Goal: Task Accomplishment & Management: Complete application form

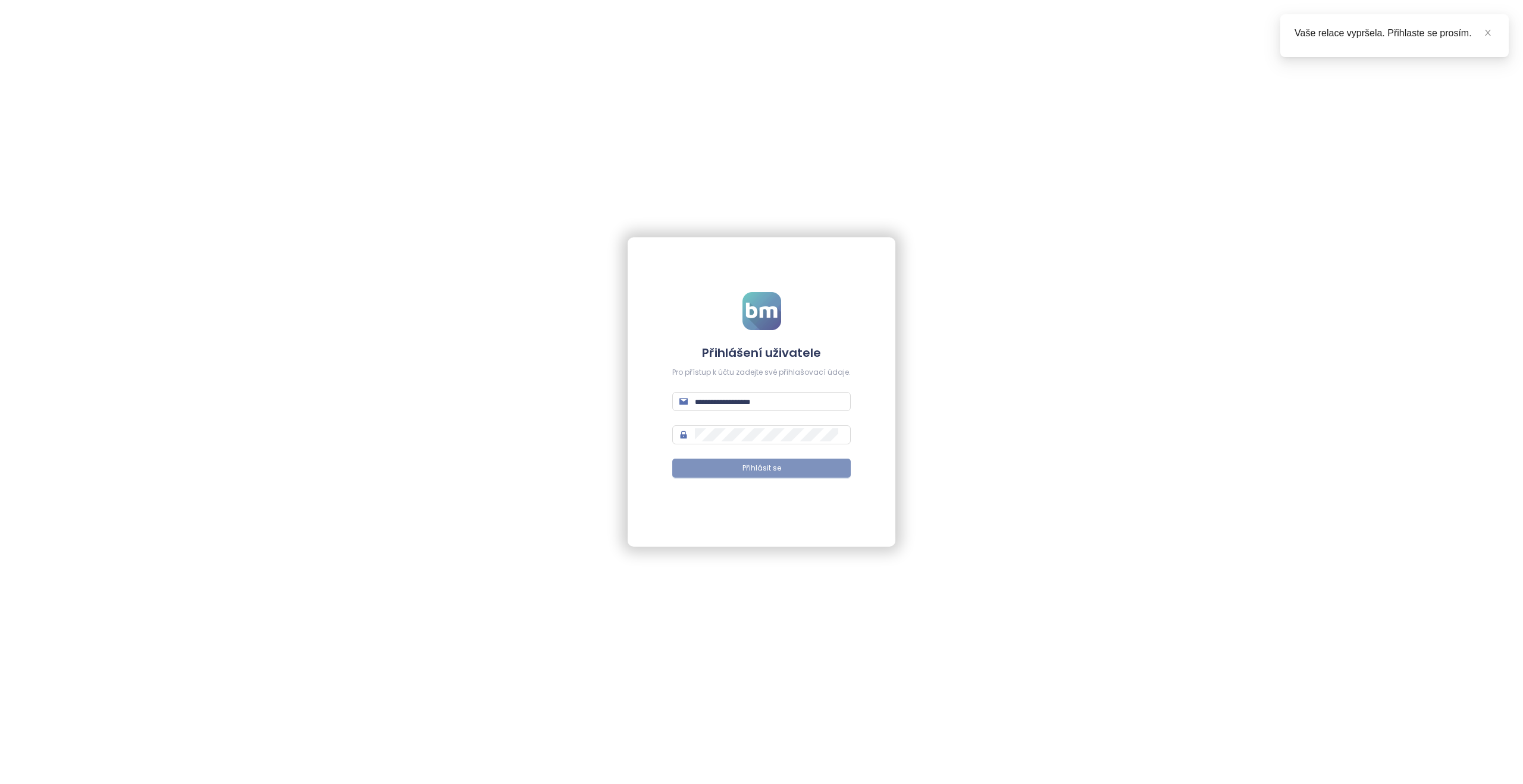
type input "**********"
click at [368, 355] on span "Přihlásit se" at bounding box center [762, 468] width 39 height 12
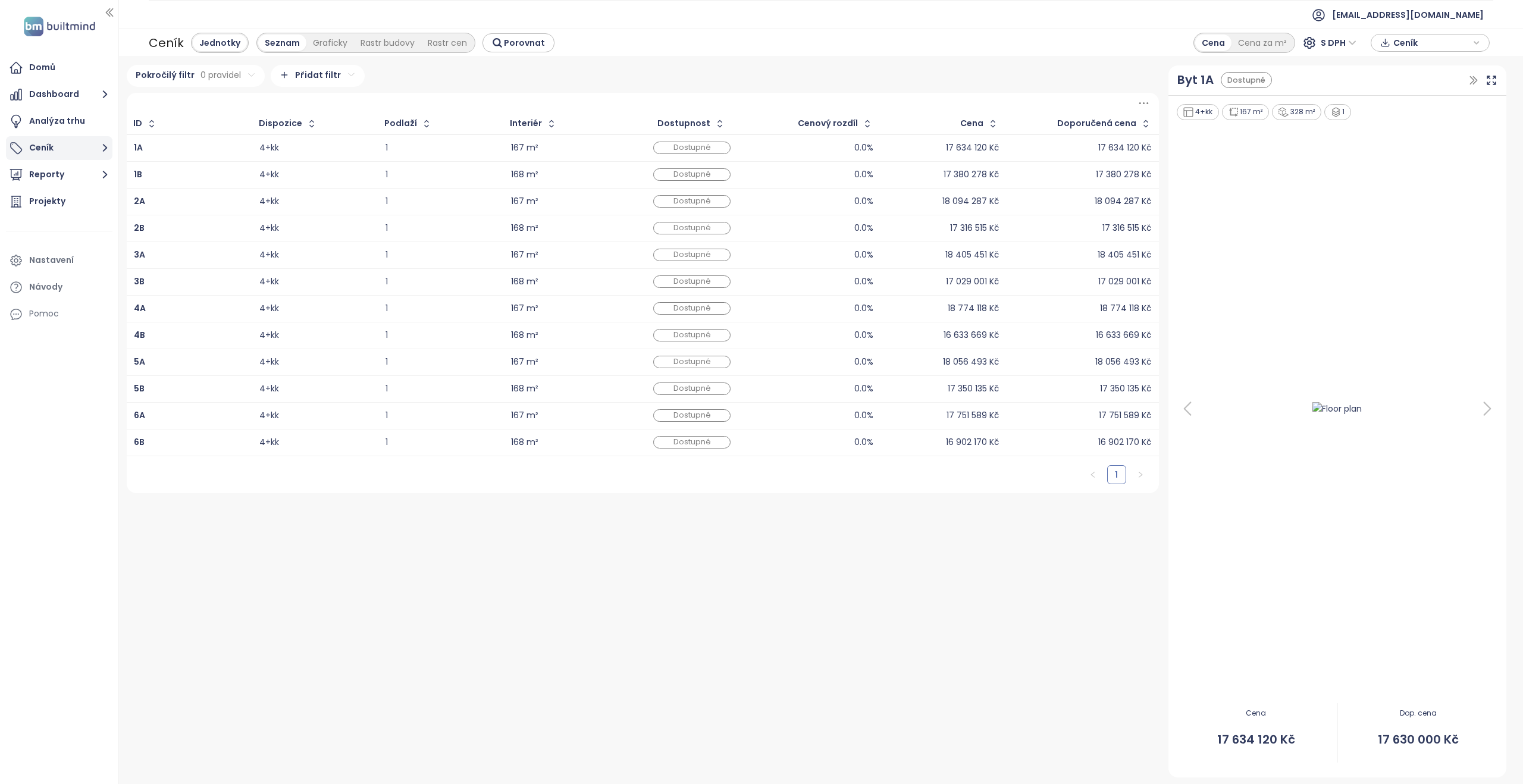
click at [59, 145] on button "Ceník" at bounding box center [59, 148] width 107 height 24
click at [59, 172] on div "Přidat projekt" at bounding box center [59, 177] width 55 height 15
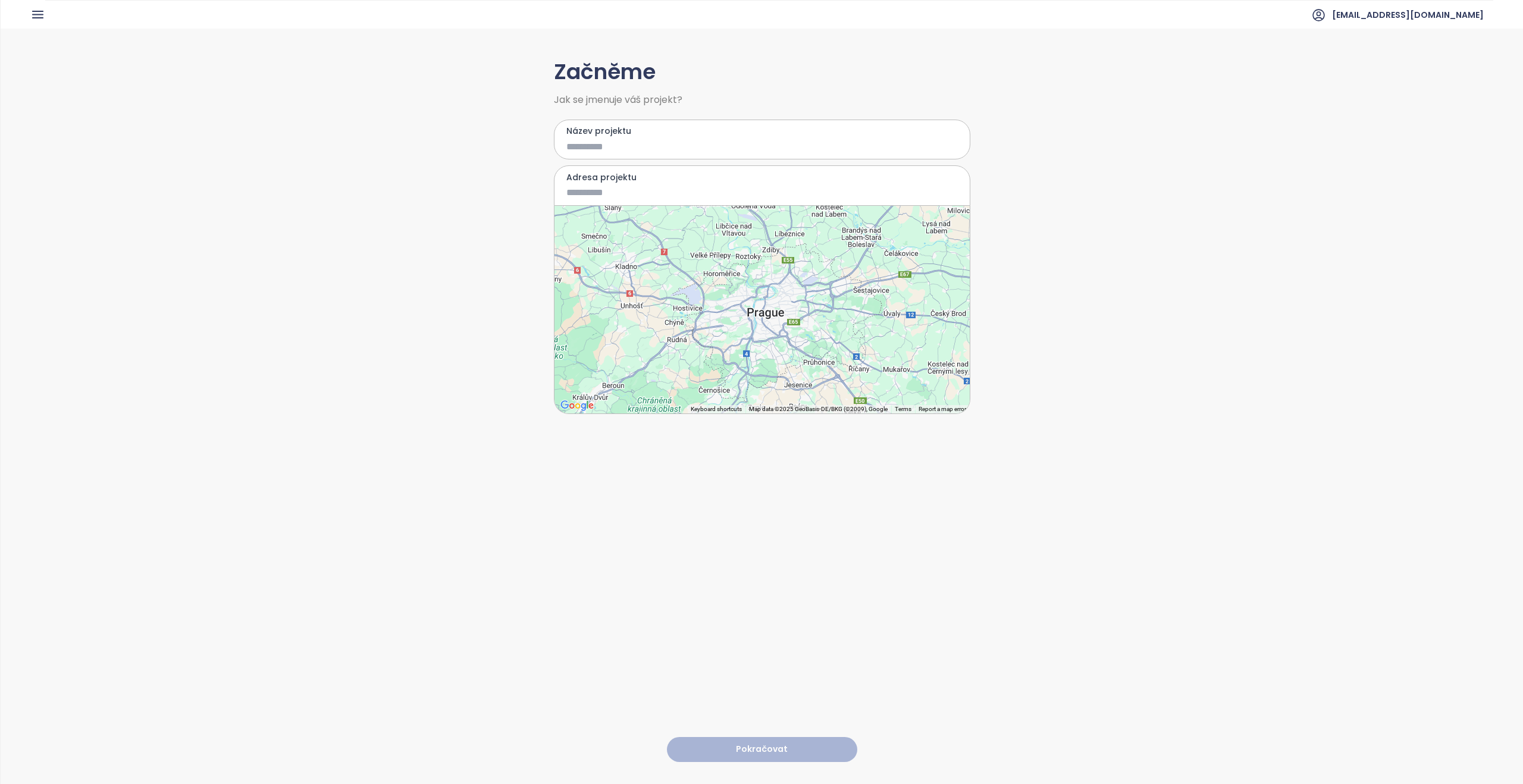
click at [368, 151] on input "Název projektu" at bounding box center [753, 147] width 374 height 15
type input "****"
click at [368, 193] on input "Adresa projektu" at bounding box center [753, 193] width 374 height 15
type input "**********"
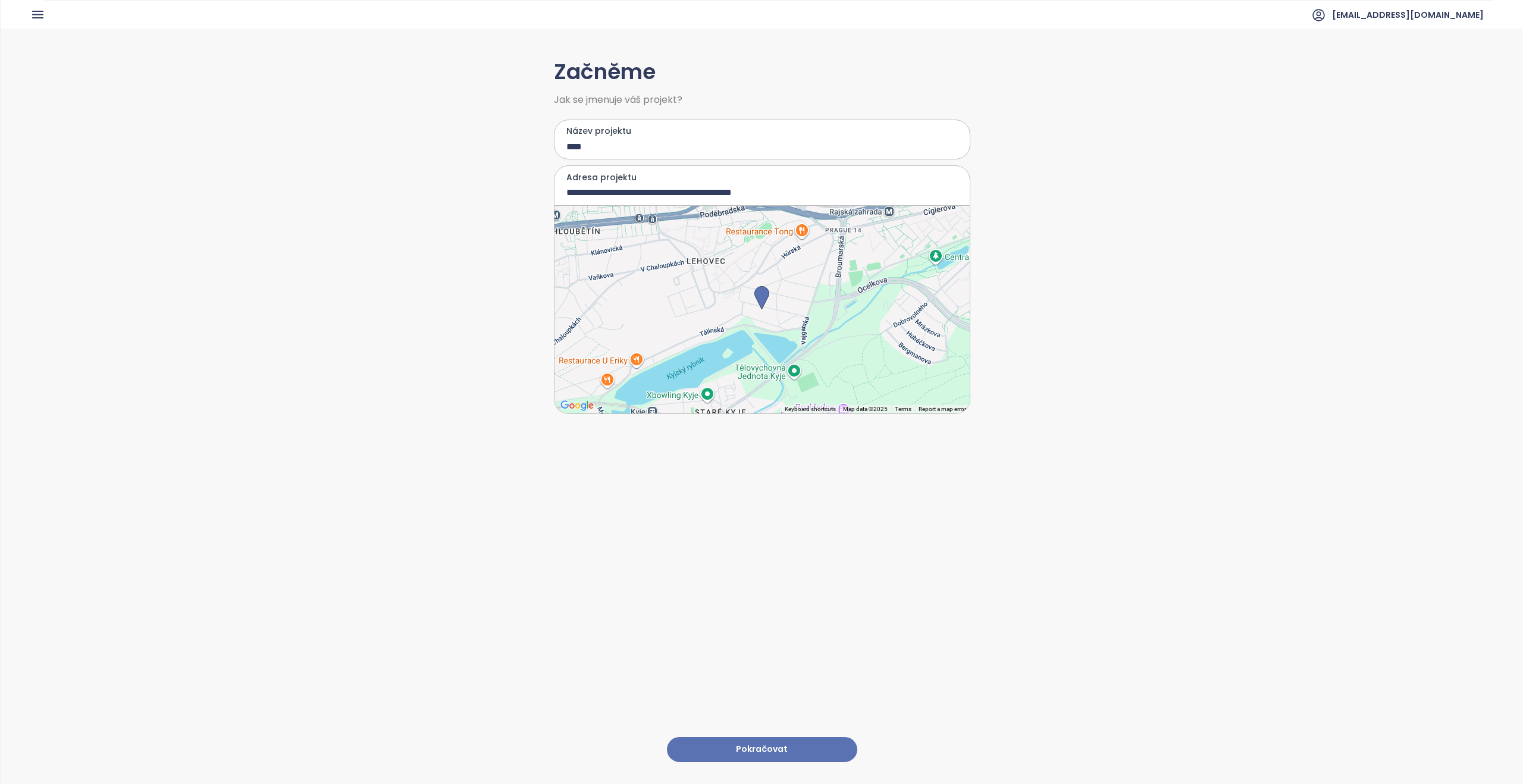
click at [368, 355] on button "Pokračovat" at bounding box center [762, 749] width 190 height 25
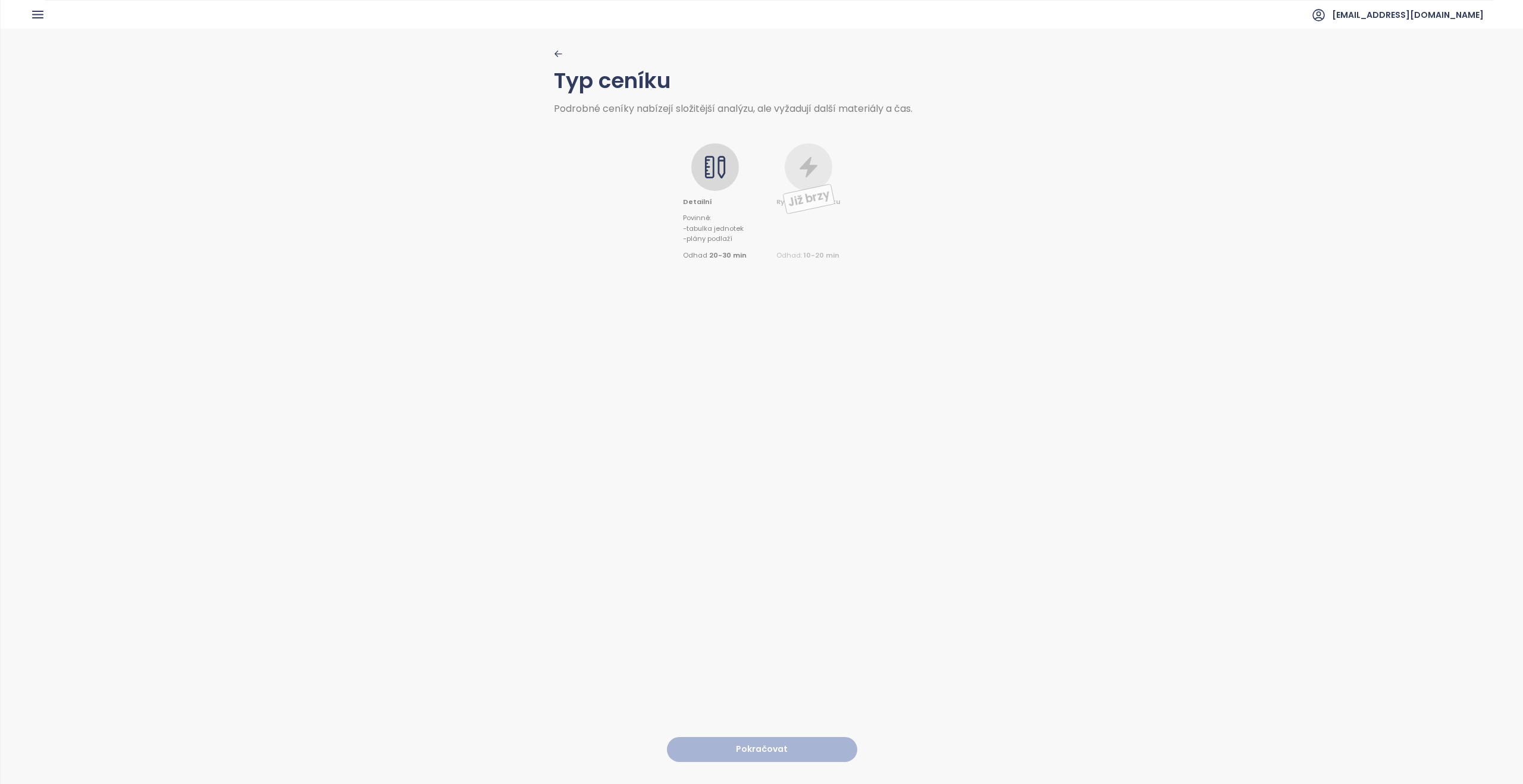
click at [368, 180] on div at bounding box center [715, 167] width 48 height 48
click at [368, 355] on button "Pokračovat" at bounding box center [762, 749] width 190 height 25
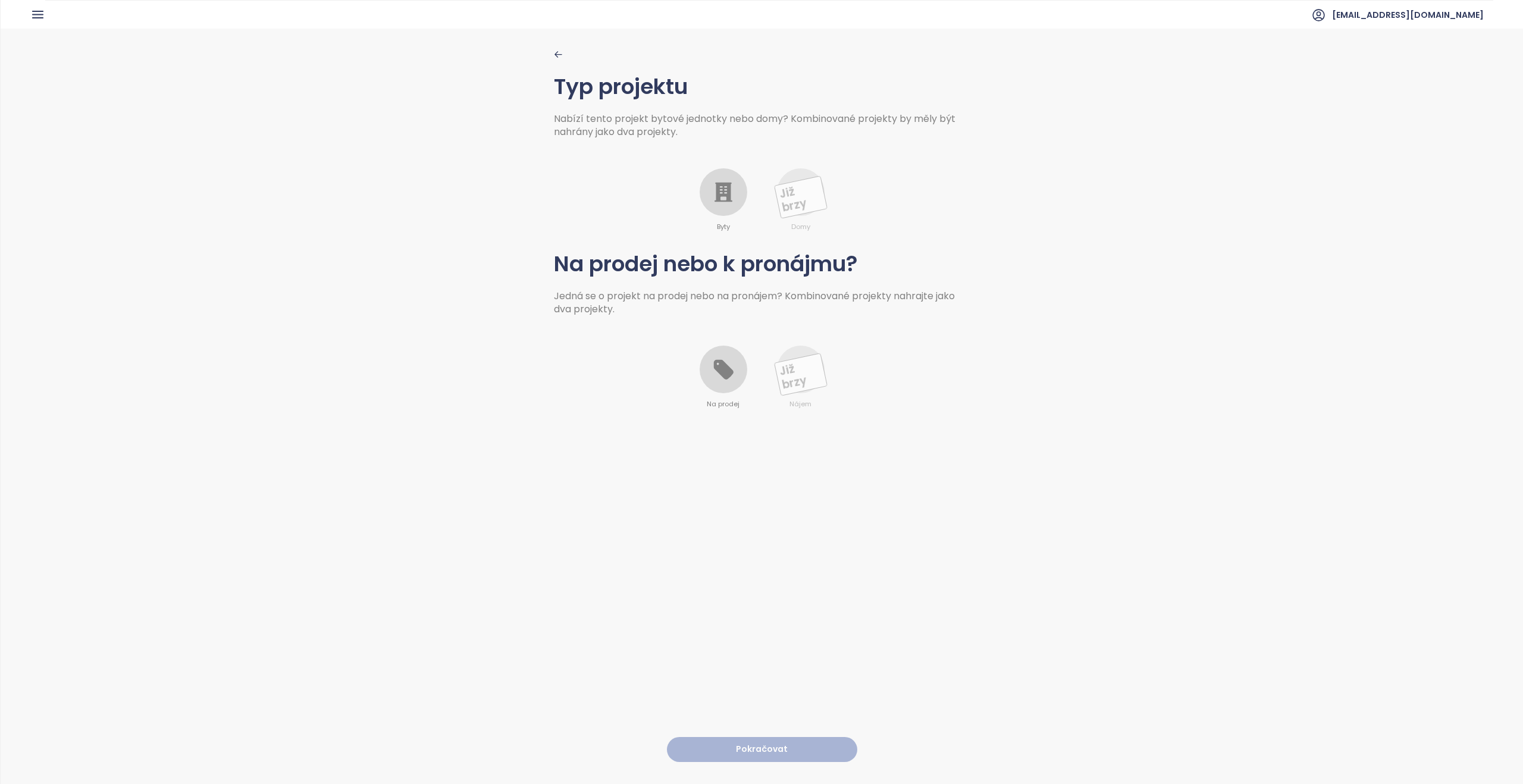
click at [368, 178] on div at bounding box center [723, 192] width 48 height 48
click at [368, 355] on icon at bounding box center [723, 369] width 24 height 24
click at [368, 355] on button "Pokračovat" at bounding box center [762, 749] width 190 height 25
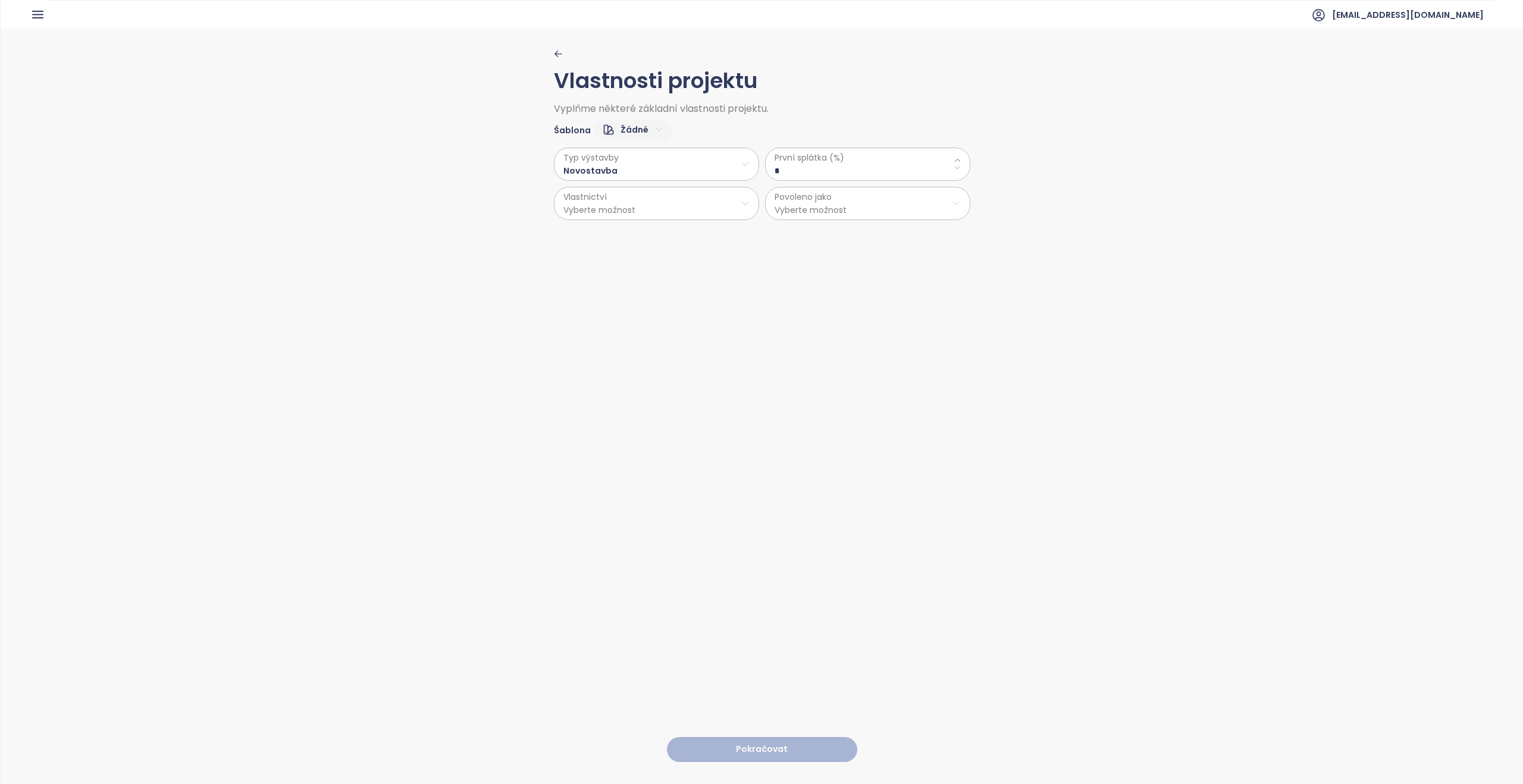
click at [368, 175] on \(\%\) "*" at bounding box center [868, 171] width 187 height 13
type \(\%\) "**"
click at [368, 201] on html "Domů Dashboard Analýza trhu Ceník Reporty Projekty Nastavení Návody Pomoc [EMAI…" at bounding box center [761, 392] width 1523 height 784
click at [368, 232] on span "Osobní" at bounding box center [656, 233] width 198 height 17
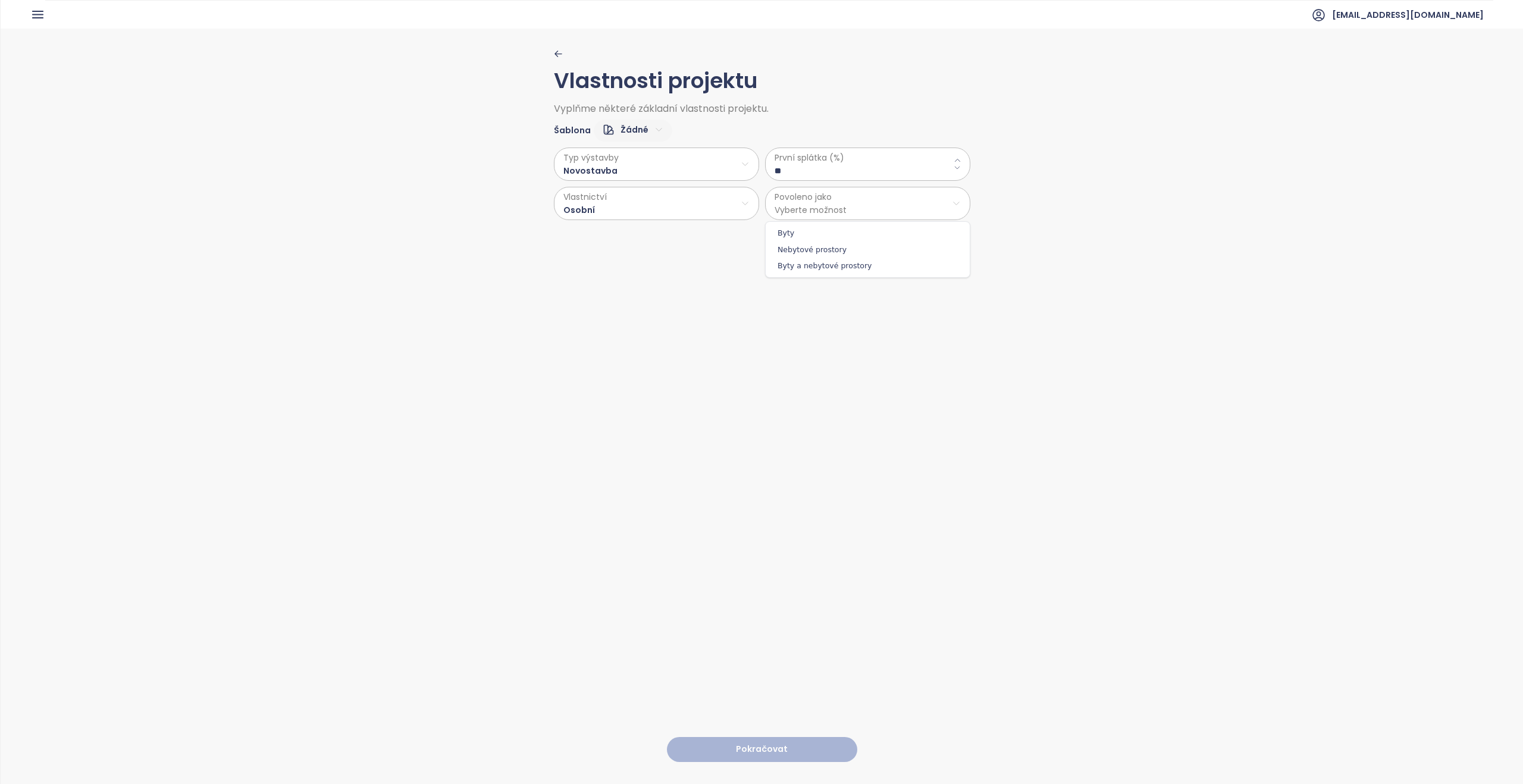
click at [368, 212] on html "Domů Dashboard Analýza trhu Ceník Reporty Projekty Nastavení Návody Pomoc [EMAI…" at bounding box center [761, 392] width 1523 height 784
click at [368, 229] on span "Byty" at bounding box center [867, 233] width 198 height 17
click at [368, 355] on button "Pokračovat" at bounding box center [762, 749] width 190 height 25
click at [368, 170] on html "Domů Dashboard Analýza trhu Ceník Reporty Projekty Nastavení Návody Pomoc [EMAI…" at bounding box center [761, 392] width 1523 height 784
click at [368, 232] on span "Vinyl" at bounding box center [657, 228] width 48 height 17
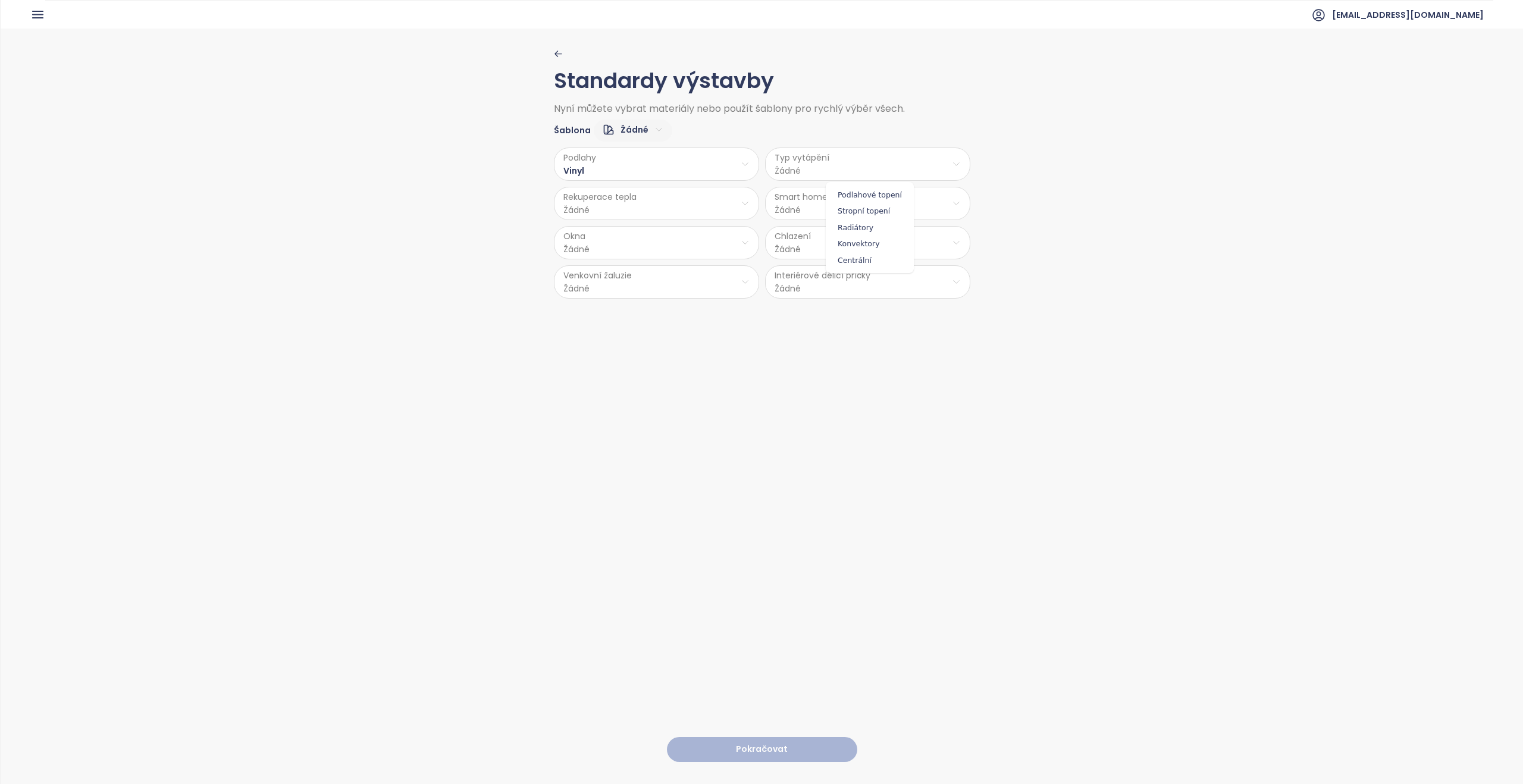
click at [368, 177] on html "Domů Dashboard Analýza trhu Ceník Reporty Projekty Nastavení Návody Pomoc [EMAI…" at bounding box center [761, 392] width 1523 height 784
click at [368, 194] on span "Podlahové topení" at bounding box center [870, 196] width 82 height 17
click at [368, 197] on html "Domů Dashboard Analýza trhu Ceník Reporty Projekty Nastavení Návody Pomoc [EMAI…" at bounding box center [761, 392] width 1523 height 784
click at [368, 248] on span "Ne" at bounding box center [656, 251] width 32 height 17
click at [368, 217] on html "Domů Dashboard Analýza trhu Ceník Reporty Projekty Nastavení Návody Pomoc [EMAI…" at bounding box center [761, 392] width 1523 height 784
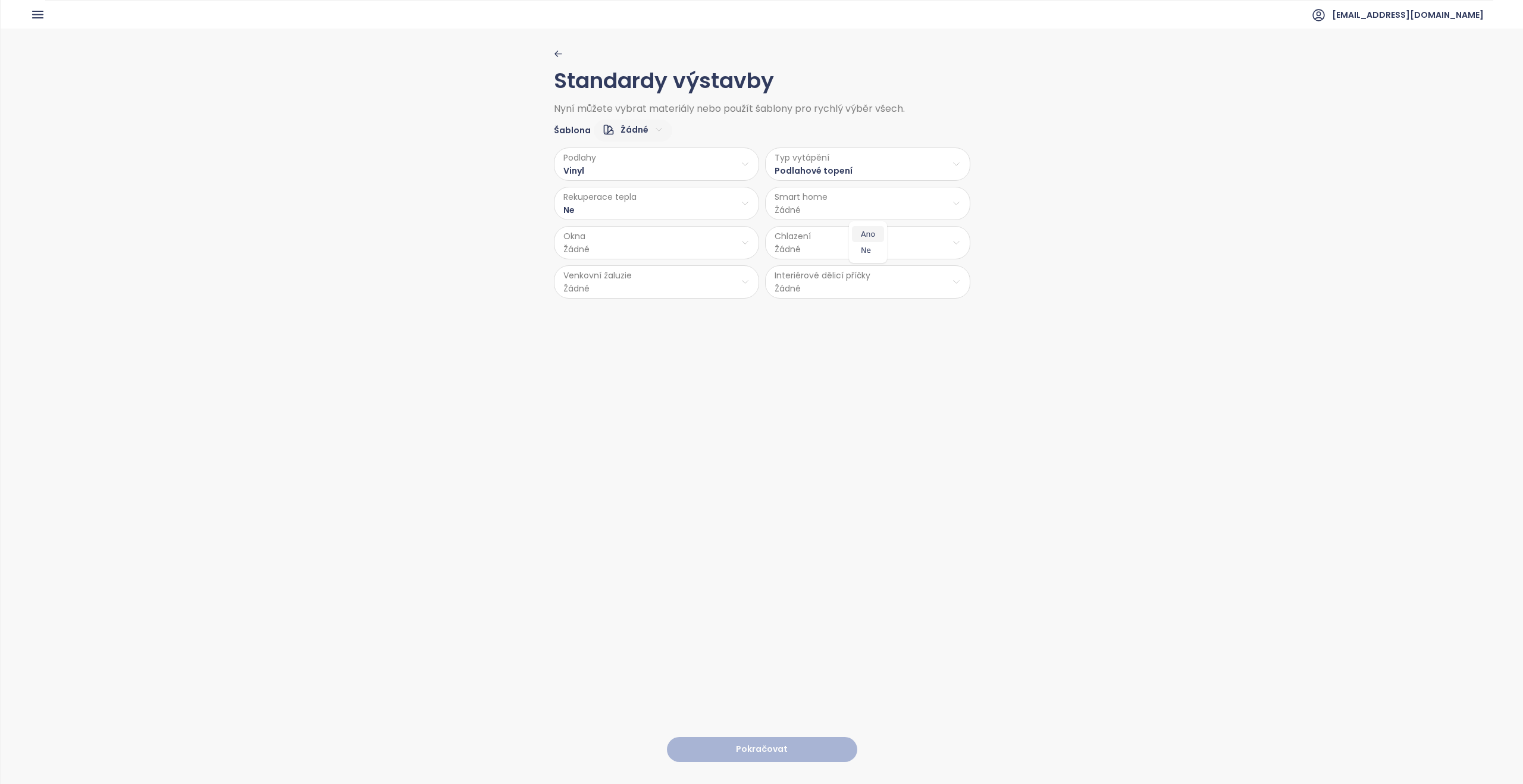
click at [368, 233] on span "Ano" at bounding box center [868, 234] width 32 height 17
click at [368, 235] on html "Domů Dashboard Analýza trhu Ceník Reporty Projekty Nastavení Návody Pomoc [EMAI…" at bounding box center [761, 392] width 1523 height 784
click at [368, 343] on span "PVC" at bounding box center [658, 339] width 62 height 17
click at [368, 245] on html "Domů Dashboard Analýza trhu Ceník Reporty Projekty Nastavení Návody Pomoc [EMAI…" at bounding box center [761, 392] width 1523 height 784
drag, startPoint x: 813, startPoint y: 246, endPoint x: 824, endPoint y: 246, distance: 11.0
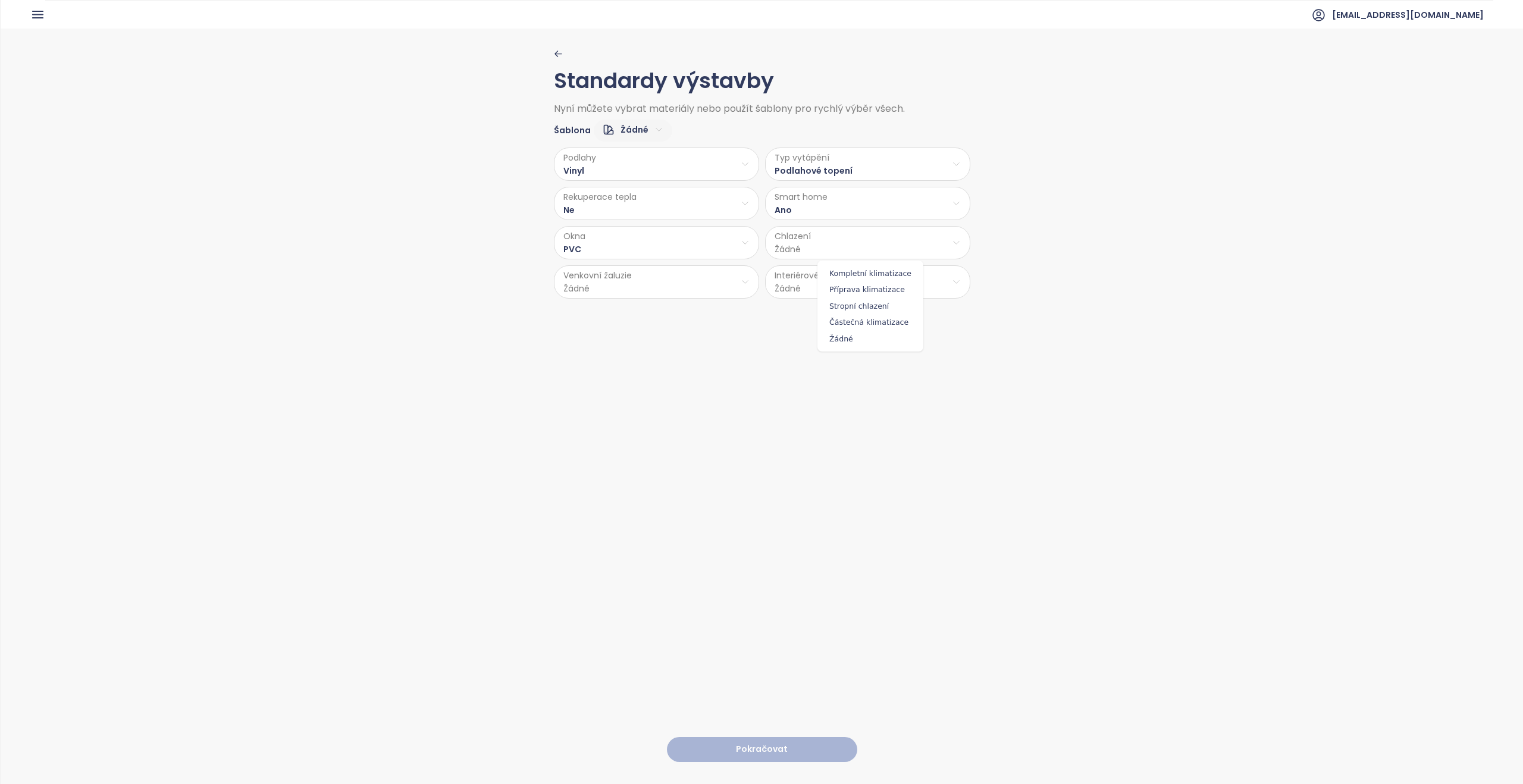
click at [368, 246] on html "Domů Dashboard Analýza trhu Ceník Reporty Projekty Nastavení Návody Pomoc [EMAI…" at bounding box center [761, 392] width 1523 height 784
click at [368, 266] on html "Domů Dashboard Analýza trhu Ceník Reporty Projekty Nastavení Návody Pomoc [EMAI…" at bounding box center [761, 392] width 1523 height 784
click at [368, 277] on html "Domů Dashboard Analýza trhu Ceník Reporty Projekty Nastavení Návody Pomoc [EMAI…" at bounding box center [761, 392] width 1523 height 784
click at [368, 286] on html "Domů Dashboard Analýza trhu Ceník Reporty Projekty Nastavení Návody Pomoc [EMAI…" at bounding box center [761, 392] width 1523 height 784
click at [368, 347] on span "Ne" at bounding box center [657, 346] width 49 height 17
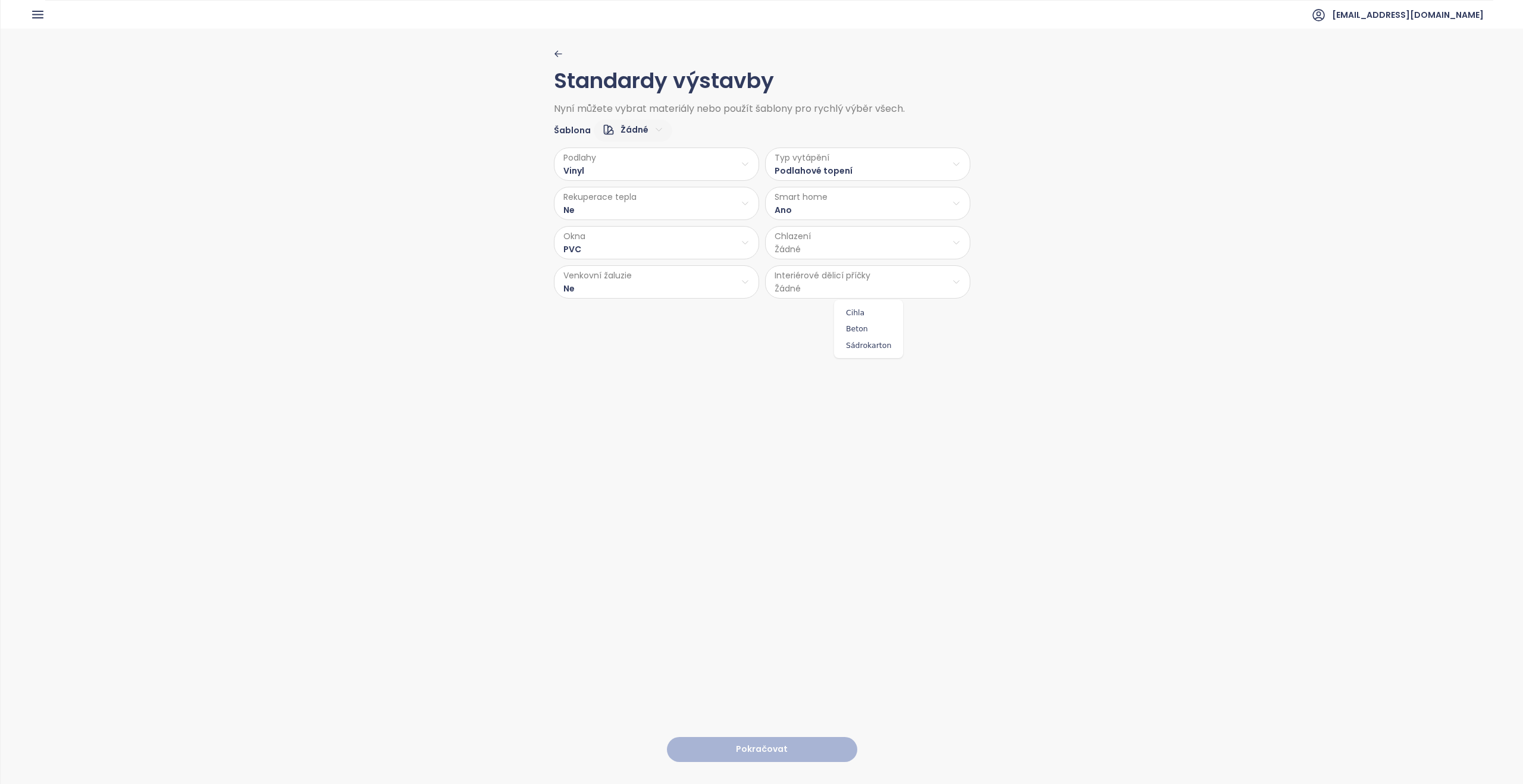
click at [368, 280] on html "Domů Dashboard Analýza trhu Ceník Reporty Projekty Nastavení Návody Pomoc [EMAI…" at bounding box center [761, 392] width 1523 height 784
click at [368, 310] on span "Cihla" at bounding box center [868, 313] width 63 height 17
click at [368, 235] on html "Domů Dashboard Analýza trhu Ceník Reporty Projekty Nastavení Návody Pomoc [EMAI…" at bounding box center [761, 392] width 1523 height 784
click at [368, 344] on span "Žádné" at bounding box center [870, 339] width 100 height 17
click at [368, 355] on button "Pokračovat" at bounding box center [762, 749] width 190 height 25
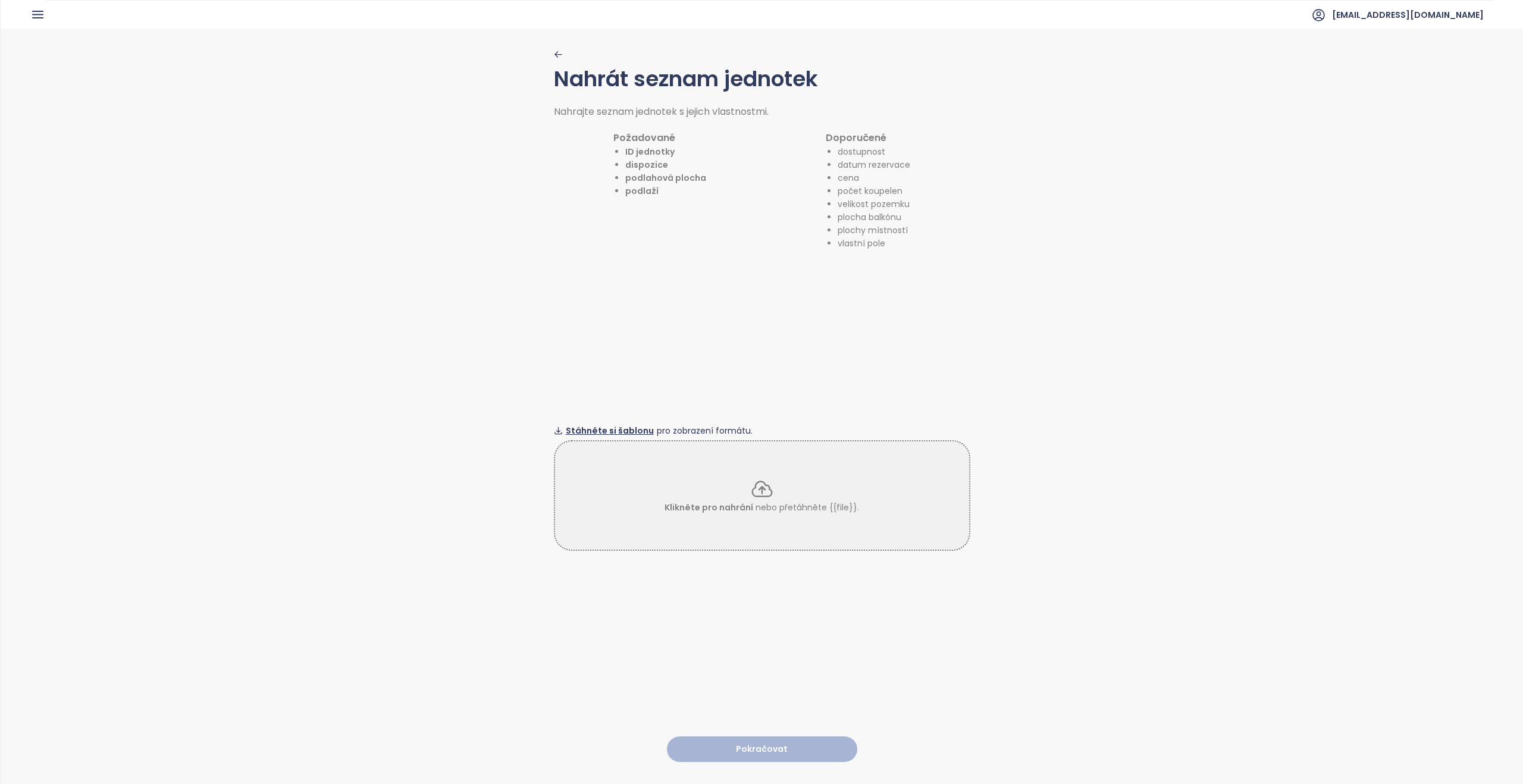
click at [368, 355] on span "Stáhněte si šablonu" at bounding box center [609, 431] width 88 height 13
